Goal: Task Accomplishment & Management: Manage account settings

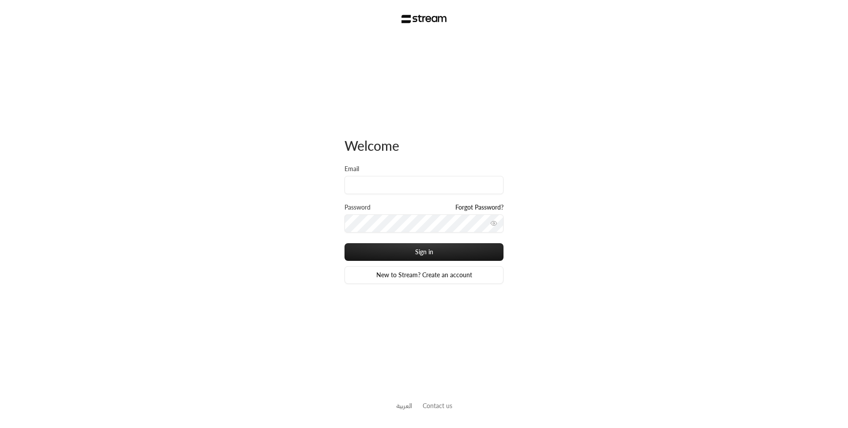
type input "[PERSON_NAME][EMAIL_ADDRESS][DOMAIN_NAME]"
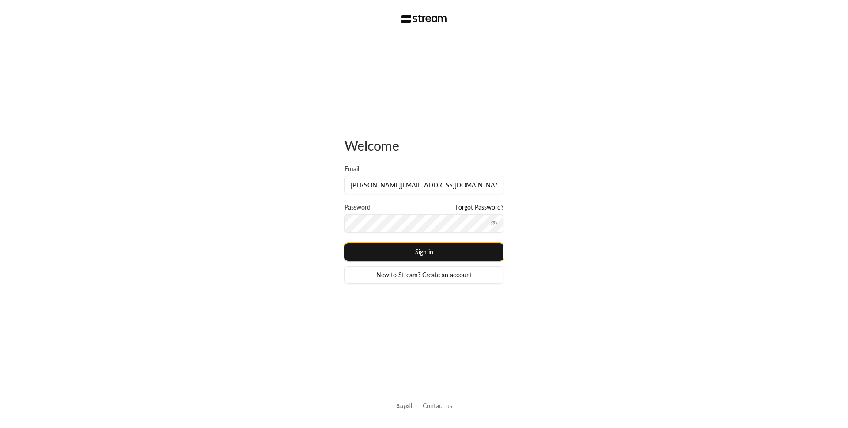
click at [409, 251] on button "Sign in" at bounding box center [424, 252] width 159 height 18
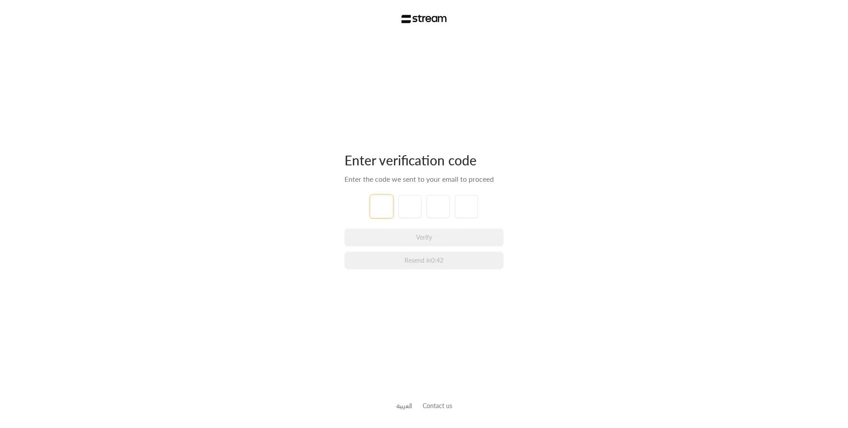
type input "6"
type input "4"
type input "8"
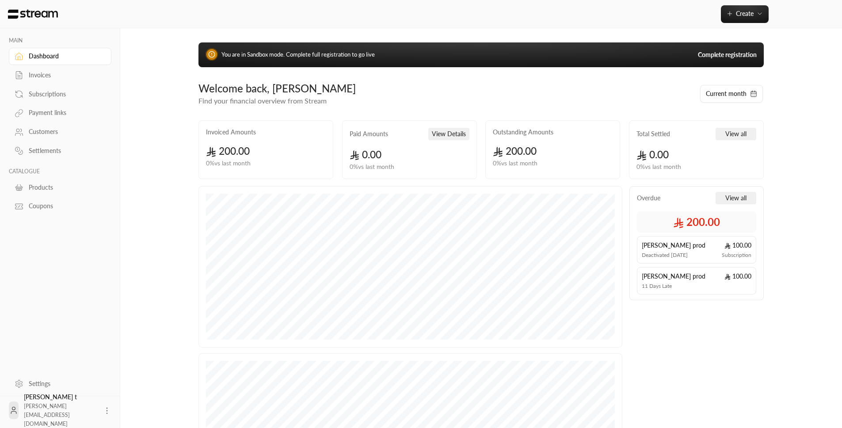
click at [52, 89] on link "Subscriptions" at bounding box center [60, 93] width 103 height 17
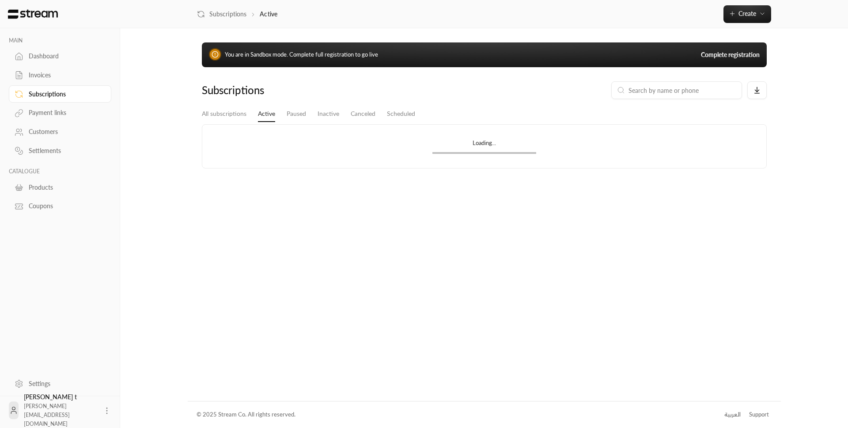
click at [49, 71] on div "Invoices" at bounding box center [65, 75] width 72 height 9
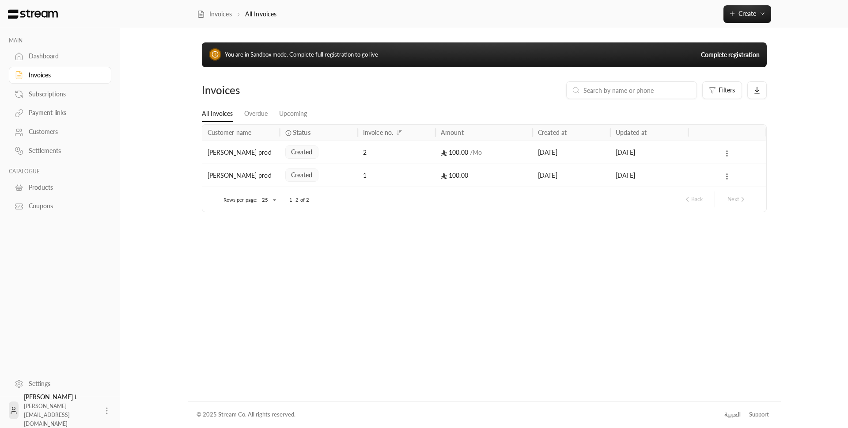
click at [57, 91] on div "Subscriptions" at bounding box center [65, 94] width 72 height 9
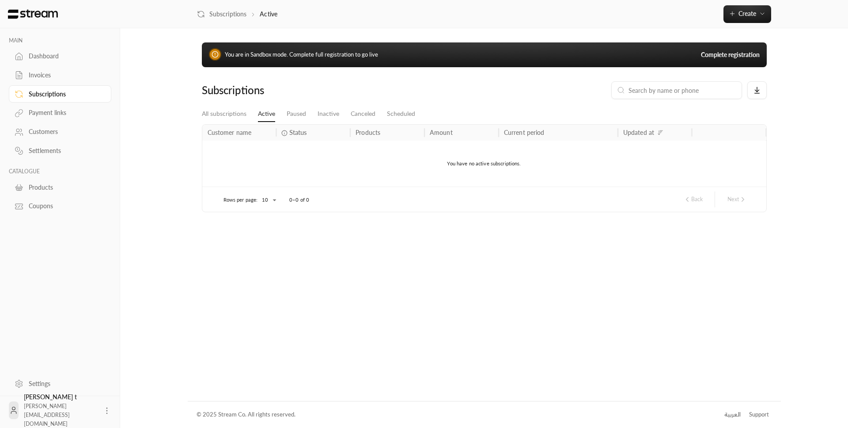
click at [53, 75] on div "Invoices" at bounding box center [65, 75] width 72 height 9
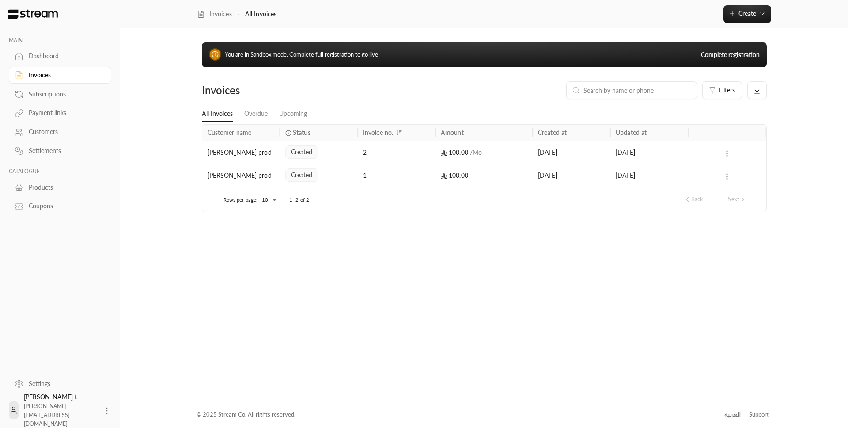
click at [361, 179] on div "1" at bounding box center [397, 174] width 78 height 23
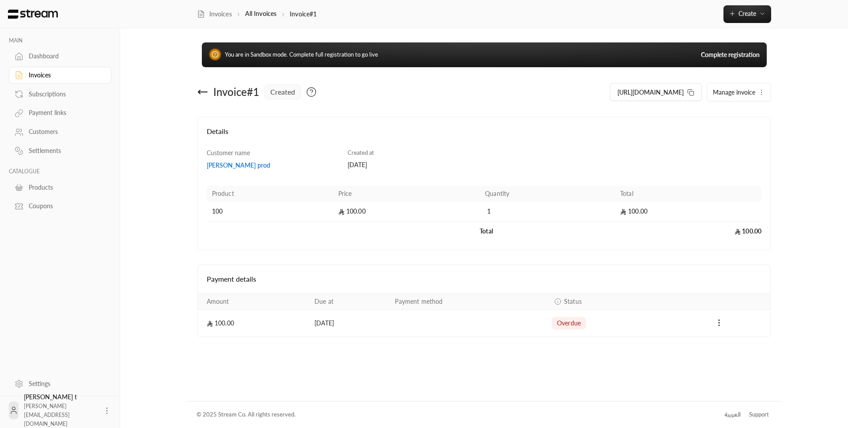
click at [749, 91] on span "Manage invoice" at bounding box center [734, 92] width 42 height 8
click at [731, 130] on span "Cancel" at bounding box center [726, 133] width 17 height 7
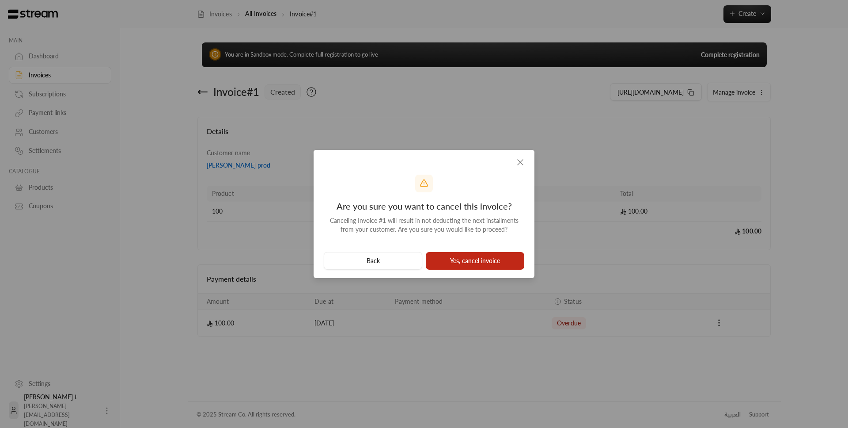
click at [457, 265] on button "Yes, cancel invoice" at bounding box center [475, 261] width 99 height 18
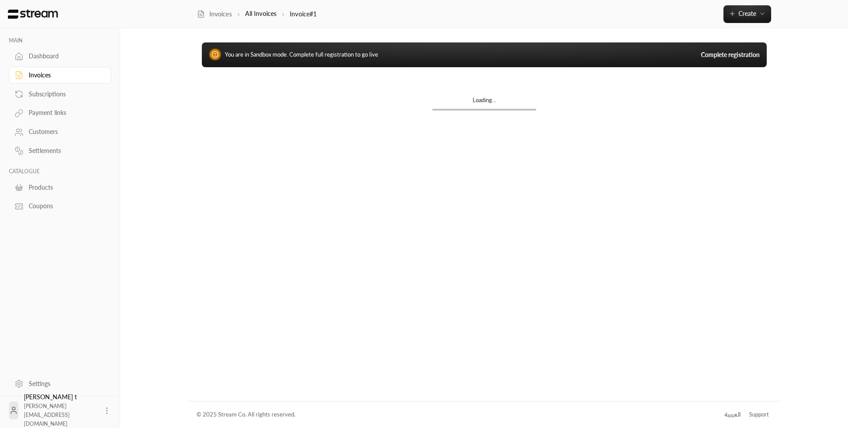
drag, startPoint x: 42, startPoint y: 77, endPoint x: 53, endPoint y: 80, distance: 11.5
click at [42, 77] on div "Invoices" at bounding box center [65, 75] width 72 height 9
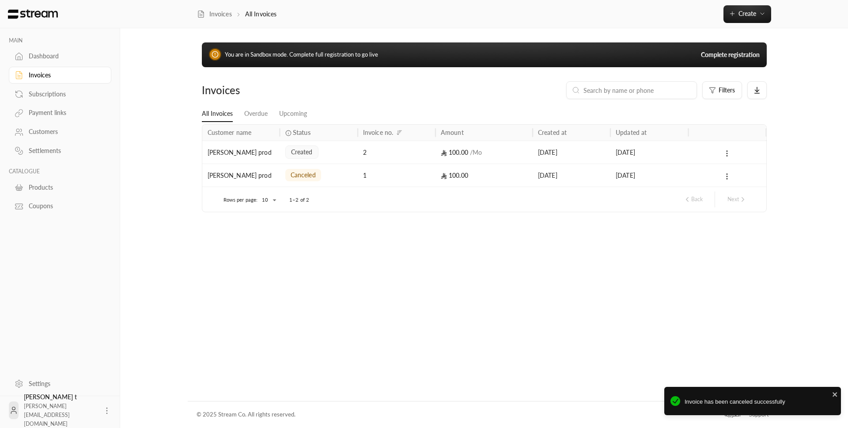
click at [390, 154] on div "2" at bounding box center [396, 152] width 67 height 23
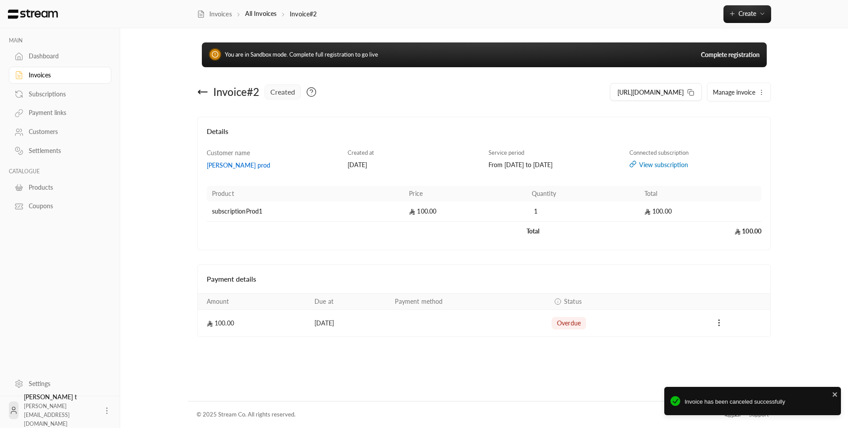
click at [729, 86] on button "Manage invoice" at bounding box center [739, 92] width 63 height 18
click at [729, 133] on span "Cancel" at bounding box center [726, 133] width 17 height 7
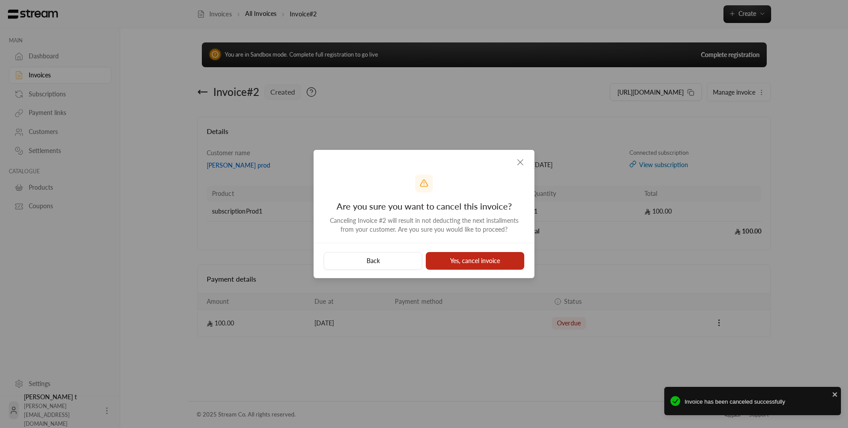
click at [514, 255] on button "Yes, cancel invoice" at bounding box center [475, 261] width 99 height 18
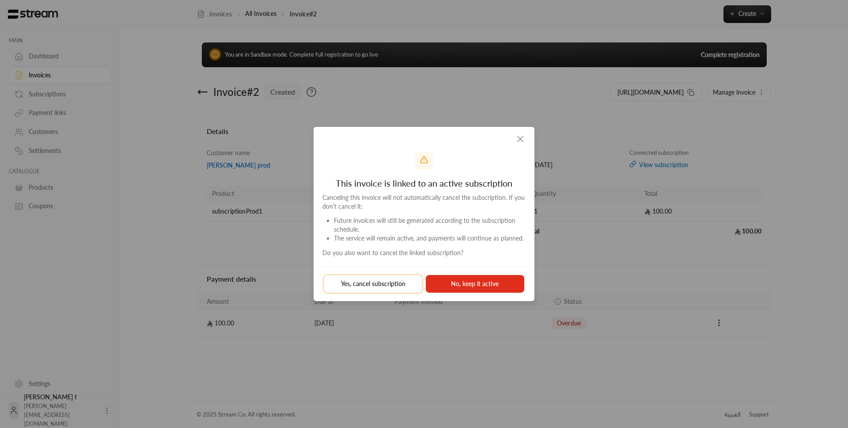
click at [397, 285] on button "Yes, cancel subscription" at bounding box center [373, 284] width 99 height 18
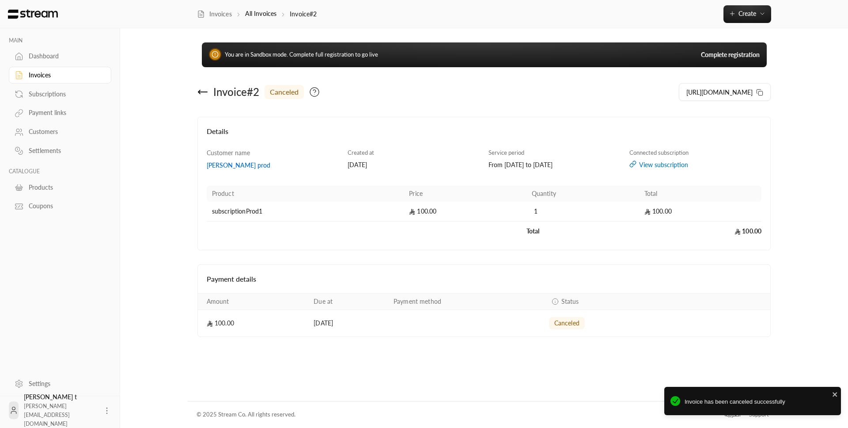
click at [53, 58] on div "Dashboard" at bounding box center [65, 56] width 72 height 9
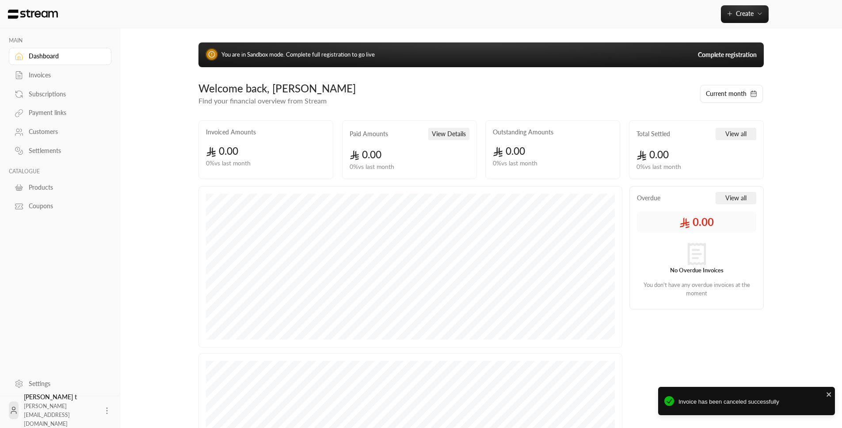
click at [59, 72] on div "Invoices" at bounding box center [65, 75] width 72 height 9
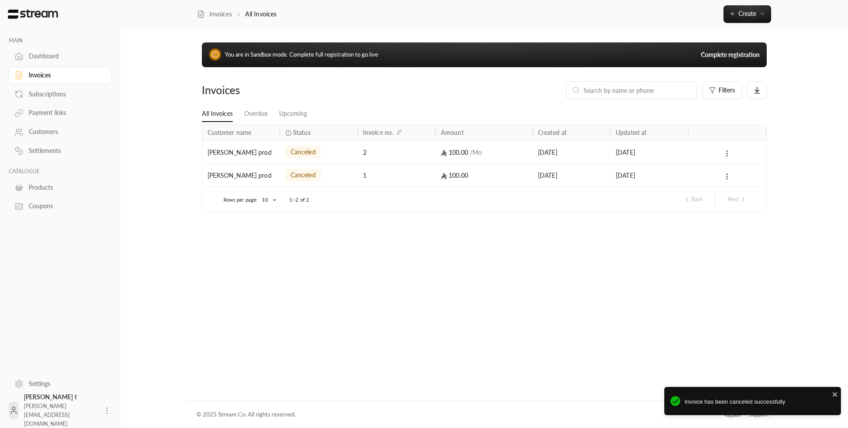
click at [64, 94] on div "Subscriptions" at bounding box center [65, 94] width 72 height 9
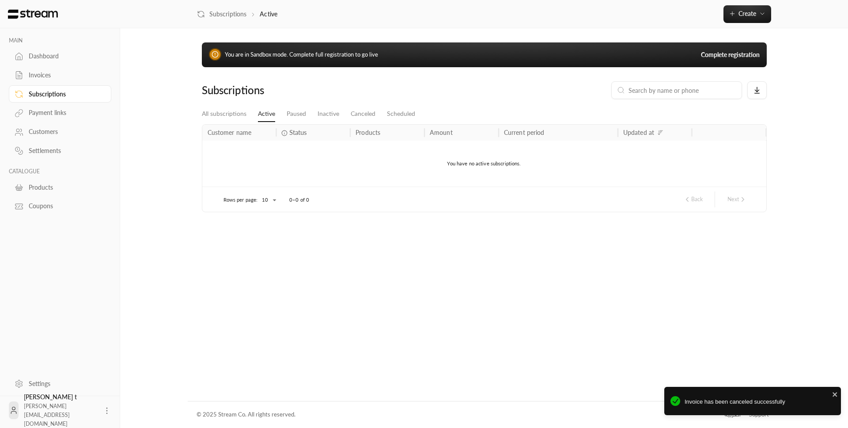
drag, startPoint x: 61, startPoint y: 109, endPoint x: 59, endPoint y: 98, distance: 11.1
click at [61, 109] on div "Payment links" at bounding box center [65, 112] width 72 height 9
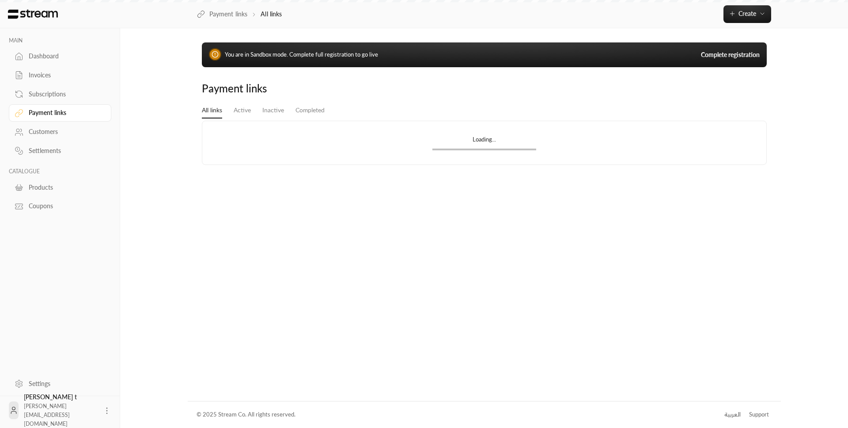
click at [56, 57] on div "Dashboard" at bounding box center [65, 56] width 72 height 9
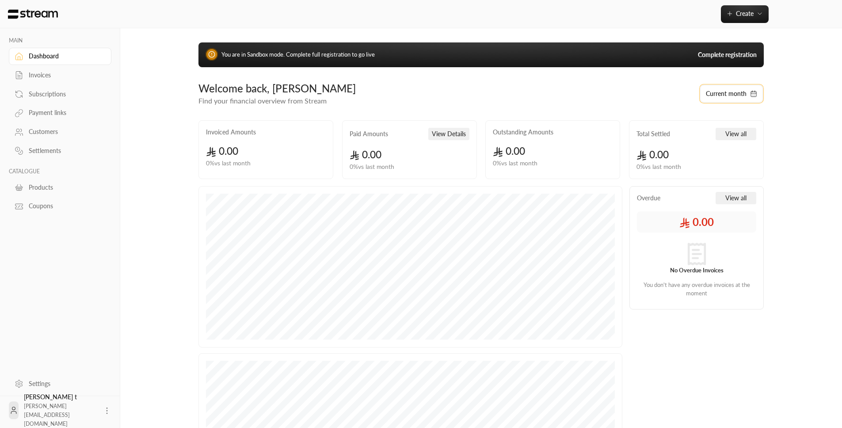
click at [714, 94] on button "Current month" at bounding box center [731, 94] width 63 height 18
select select "*"
select select "****"
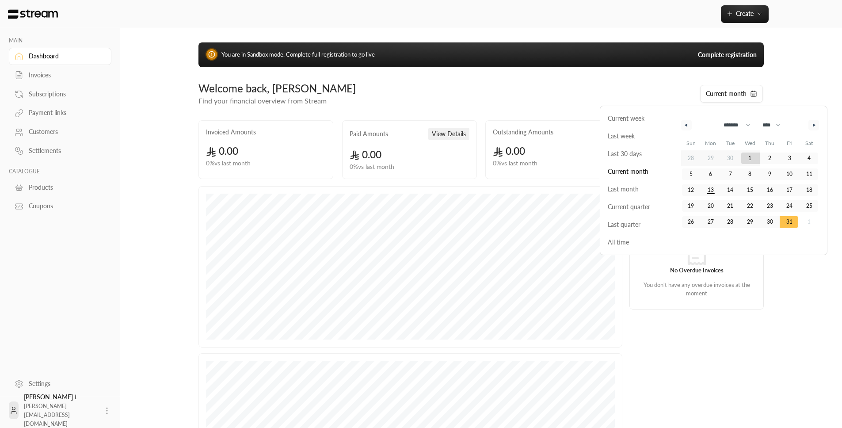
click at [634, 234] on span "All time" at bounding box center [638, 242] width 68 height 18
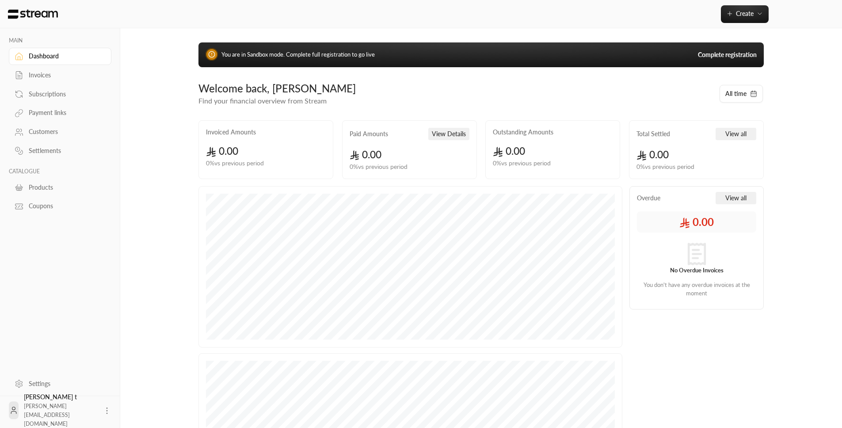
click at [159, 247] on div "MAIN Dashboard Invoices Subscriptions Payment links Customers Settlements CATAL…" at bounding box center [421, 286] width 714 height 572
